Goal: Task Accomplishment & Management: Manage account settings

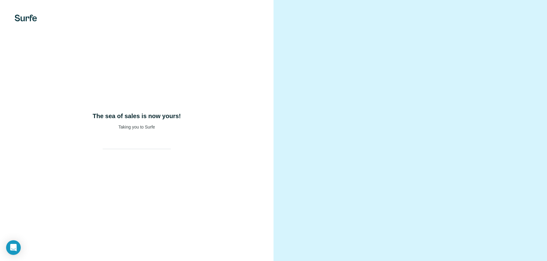
click at [168, 115] on div "The sea of sales is now yours! Taking you to Surfe" at bounding box center [137, 130] width 274 height 261
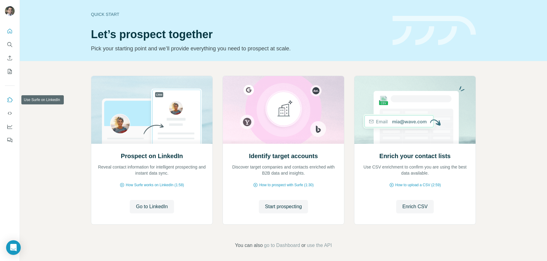
click at [12, 102] on icon "Use Surfe on LinkedIn" at bounding box center [10, 100] width 6 height 6
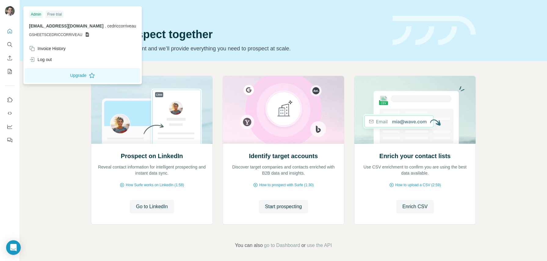
click at [11, 9] on img at bounding box center [10, 11] width 10 height 10
click at [44, 72] on button "Upgrade" at bounding box center [83, 75] width 116 height 15
